Goal: Information Seeking & Learning: Learn about a topic

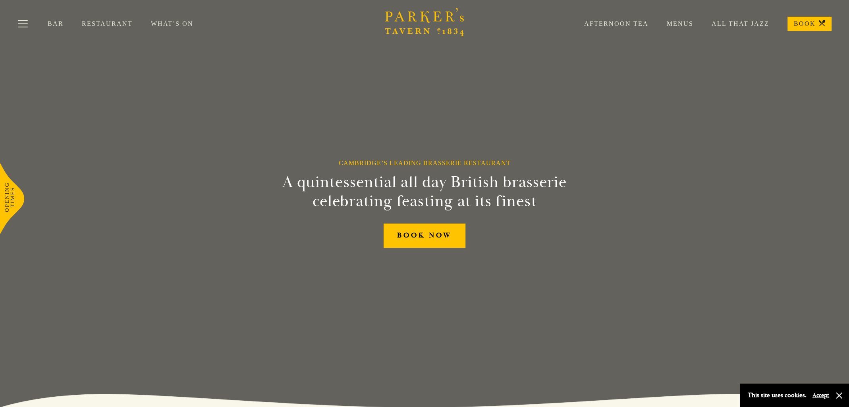
click at [116, 25] on link "Restaurant" at bounding box center [116, 24] width 69 height 8
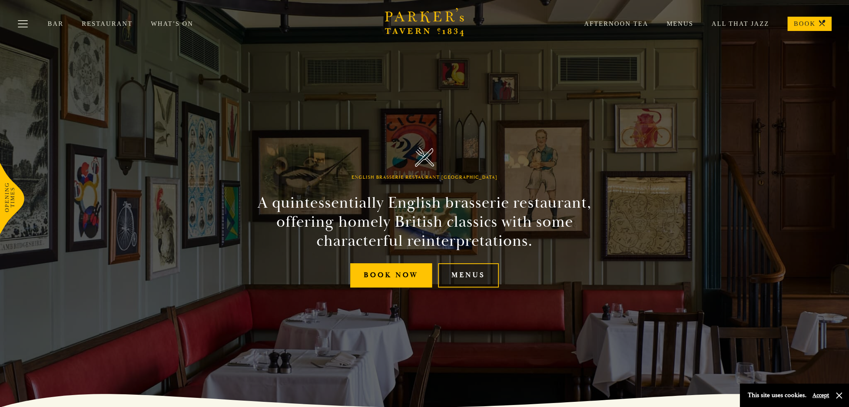
click at [463, 274] on link "Menus" at bounding box center [468, 275] width 61 height 24
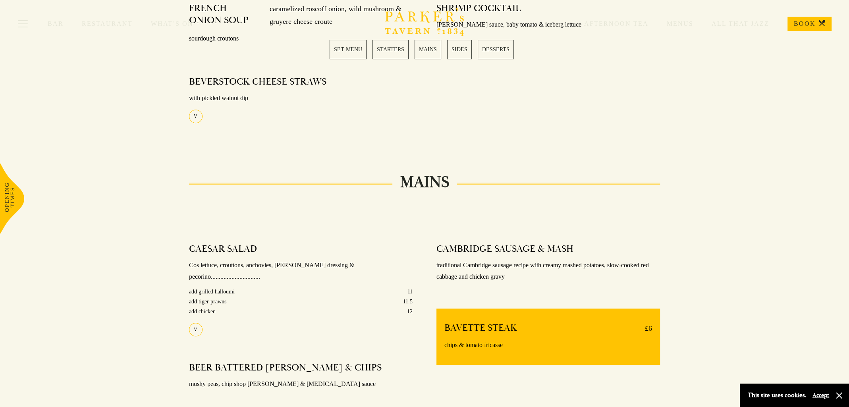
scroll to position [437, 0]
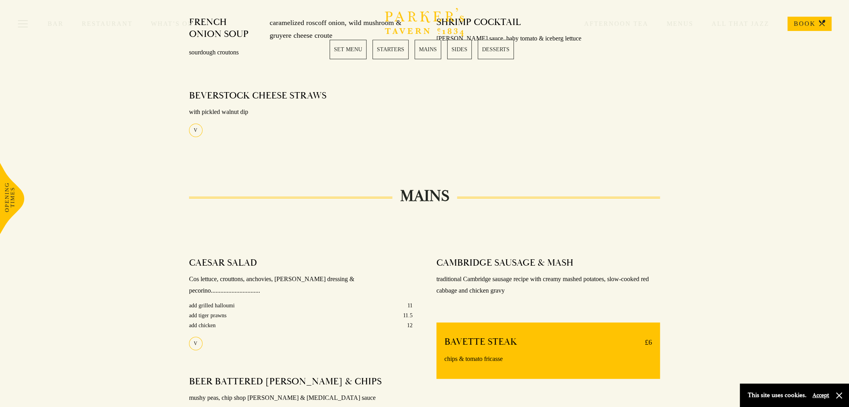
click at [423, 51] on link "MAINS" at bounding box center [428, 49] width 27 height 19
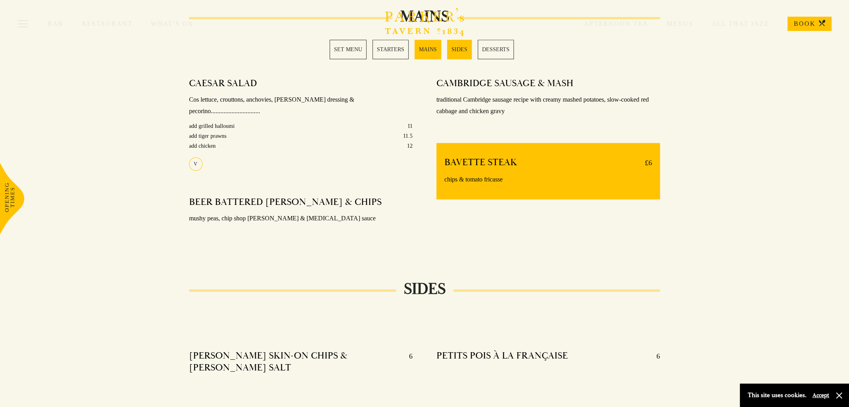
scroll to position [632, 0]
